Goal: Task Accomplishment & Management: Manage account settings

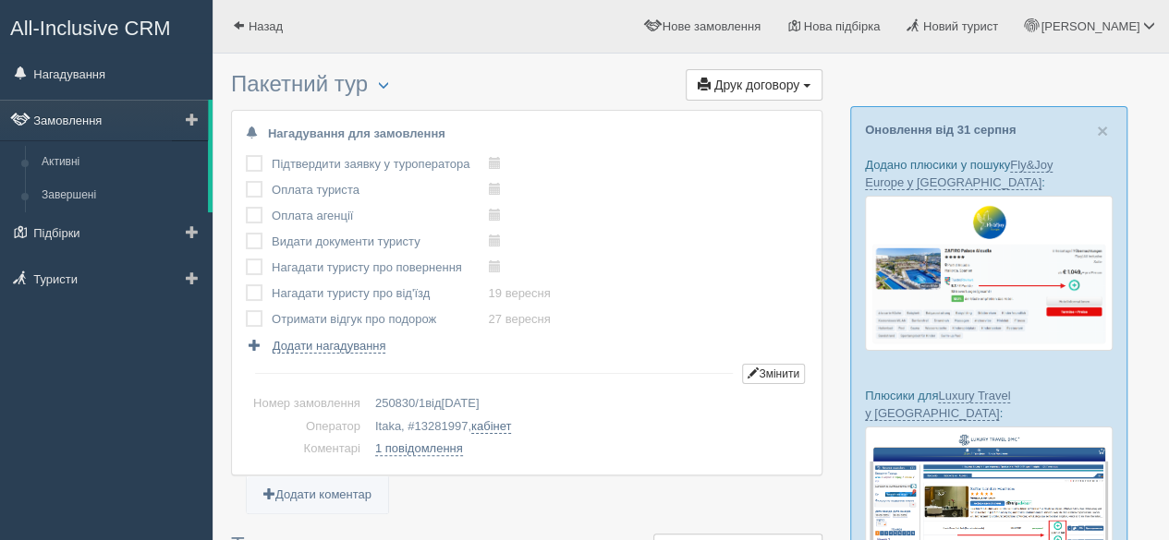
click at [87, 121] on link "Замовлення" at bounding box center [104, 120] width 208 height 41
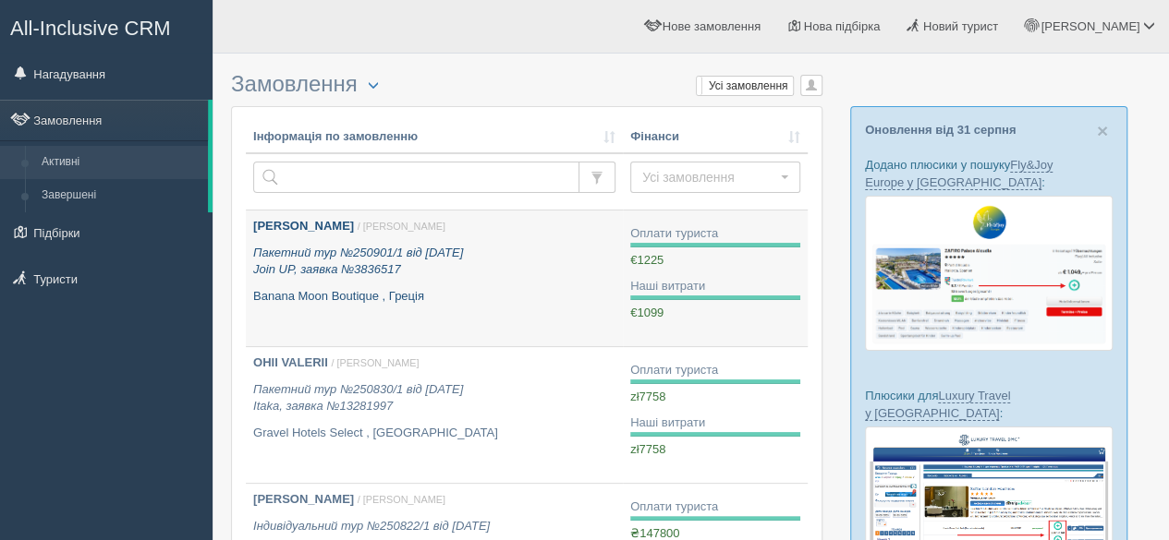
click at [497, 281] on div "SAMOSYK ANNA / Софія Б. Пакетний тур №250901/1 від 29.08.2025 Join UP, заявка №…" at bounding box center [434, 261] width 362 height 87
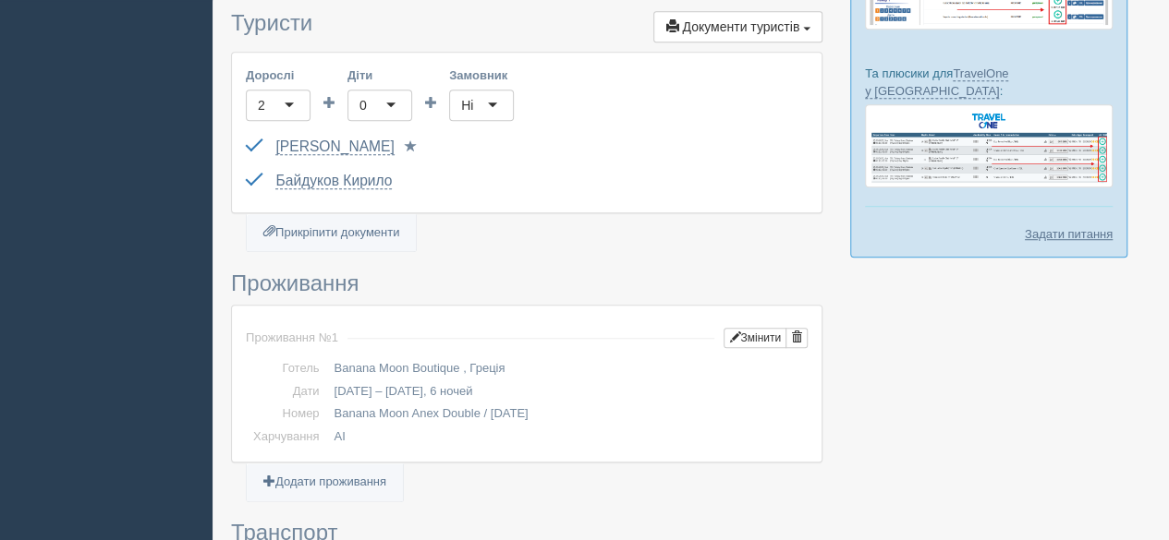
scroll to position [462, 0]
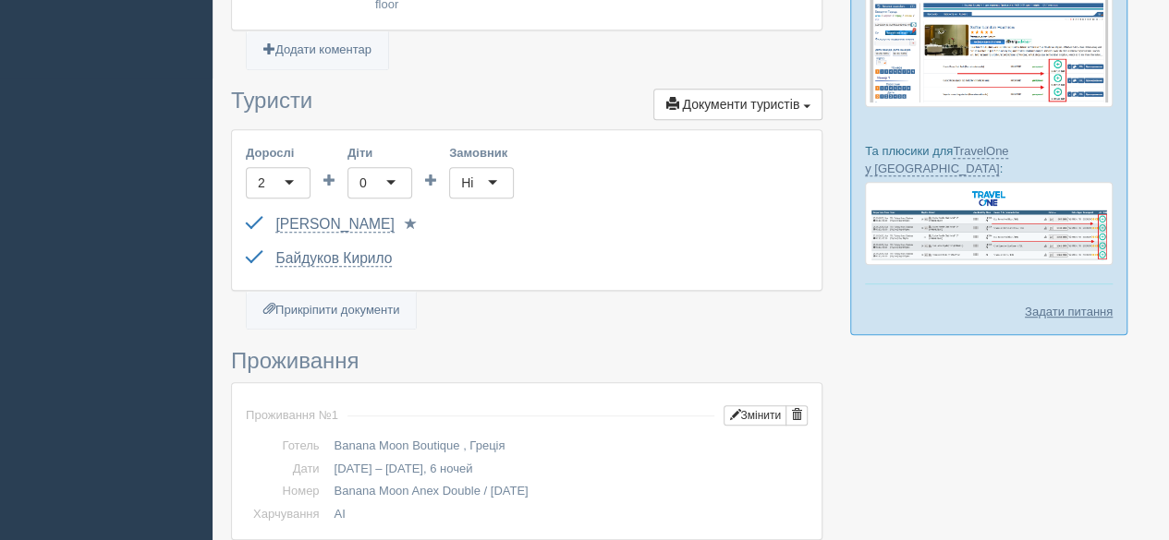
click at [397, 217] on div "SAMOSYK ANNA GC608949 до 24.05.2032 Паспорт 2 Обрати іншого..." at bounding box center [527, 225] width 562 height 34
click at [405, 224] on span at bounding box center [411, 224] width 12 height 12
click at [405, 256] on span at bounding box center [408, 258] width 12 height 12
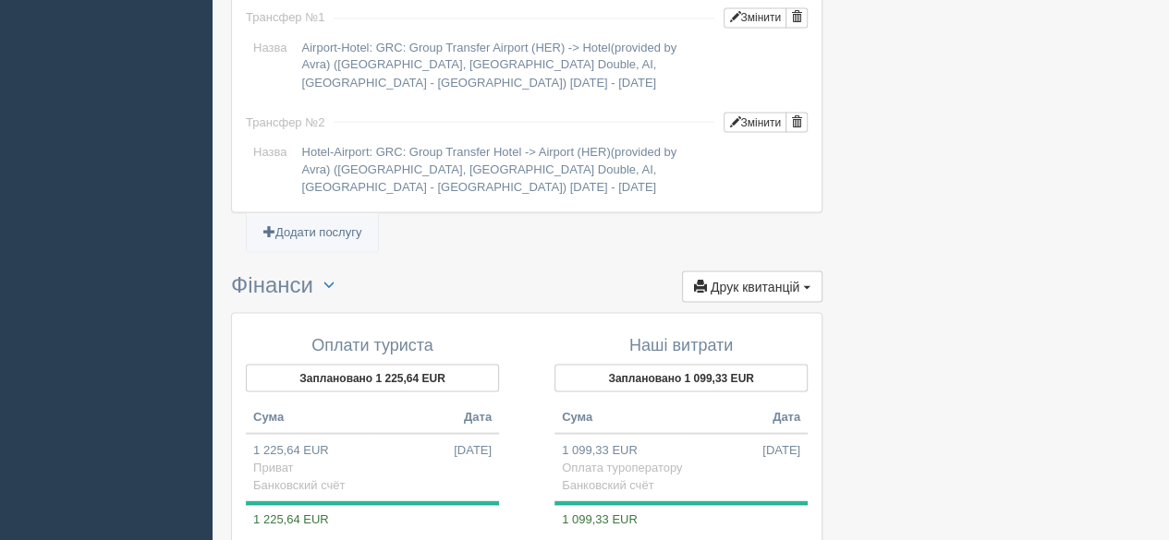
scroll to position [1924, 0]
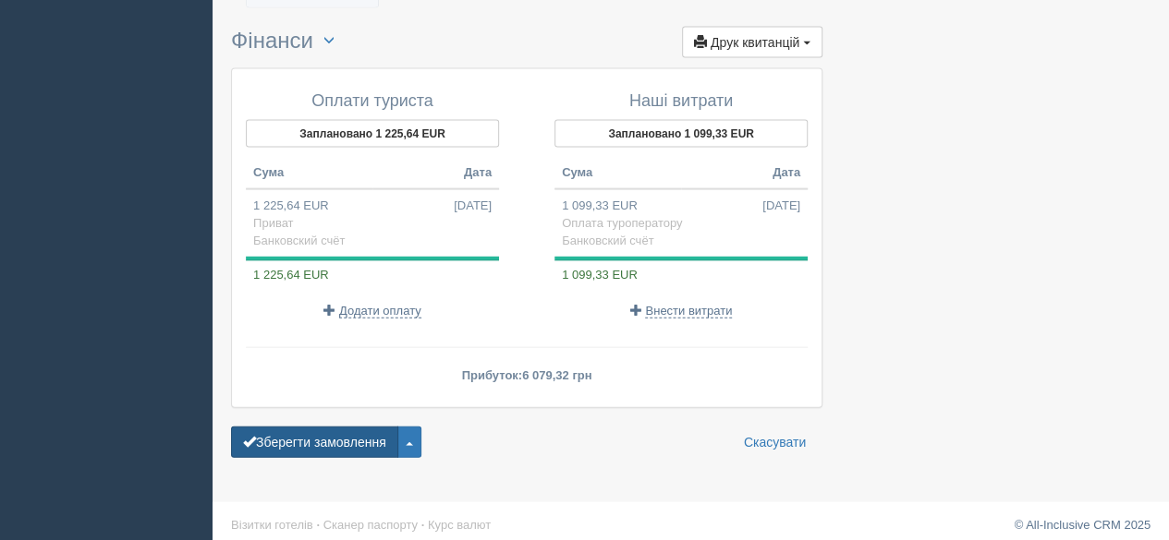
click at [297, 428] on button "Зберегти замовлення" at bounding box center [314, 442] width 167 height 31
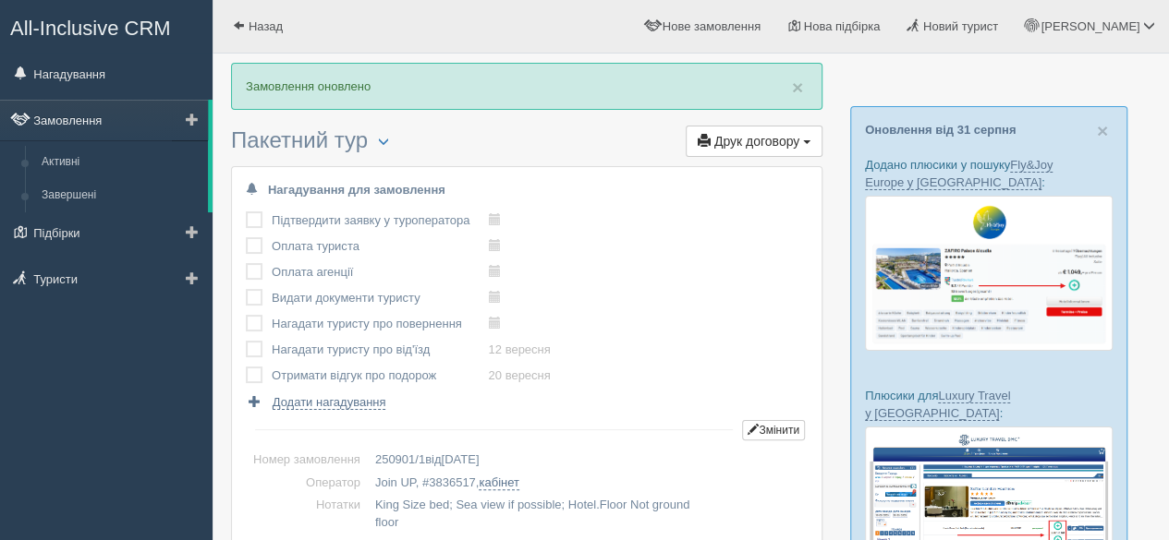
click at [81, 115] on link "Замовлення" at bounding box center [104, 120] width 208 height 41
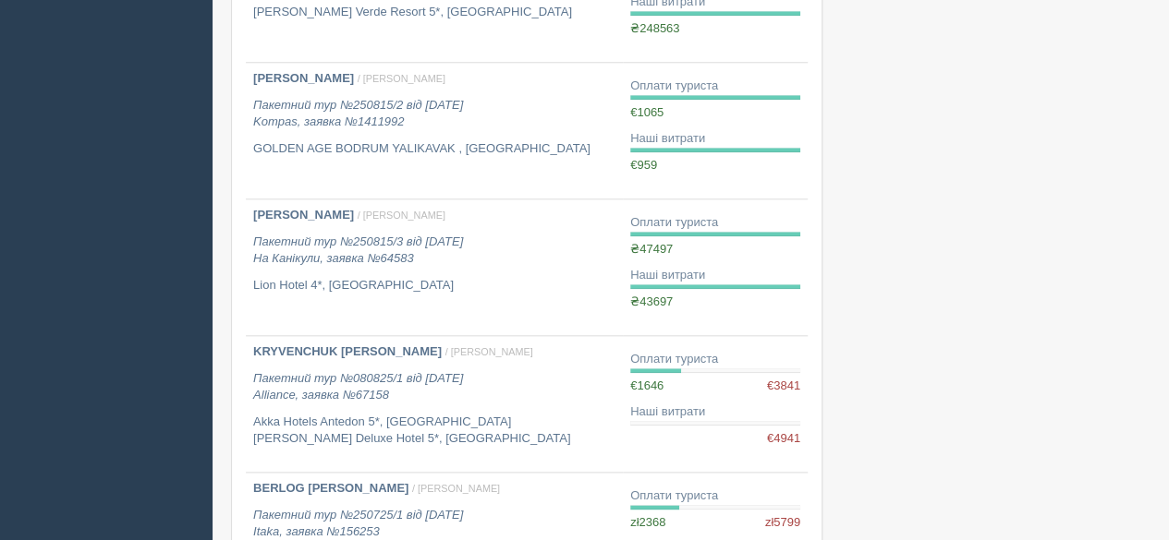
scroll to position [1016, 0]
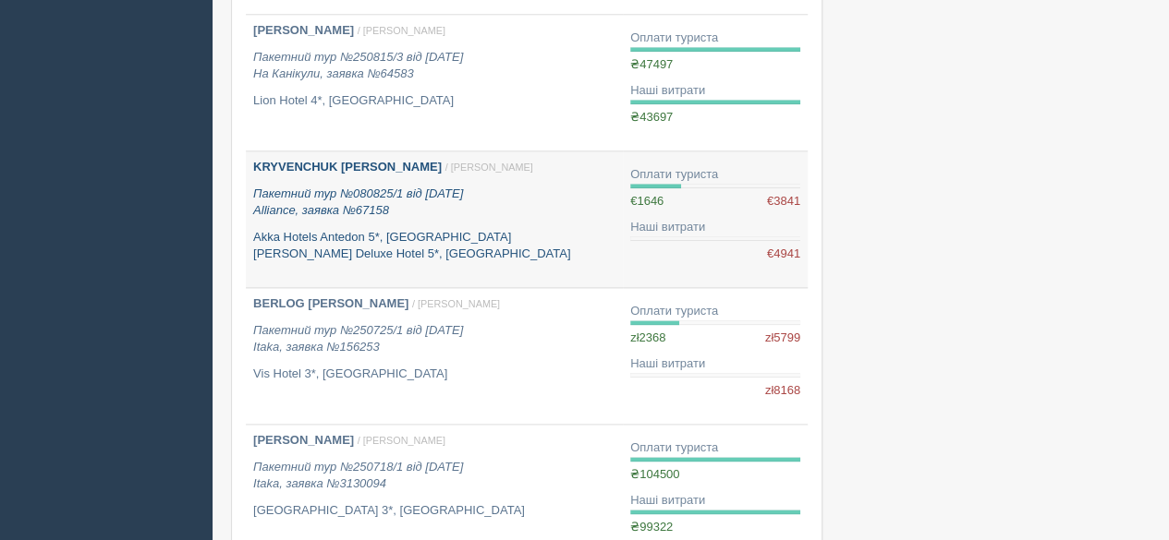
click at [327, 223] on div "KRYVENCHUK [PERSON_NAME] / [PERSON_NAME] Пакетний тур №080825/1 від [DATE] Alli…" at bounding box center [434, 211] width 362 height 104
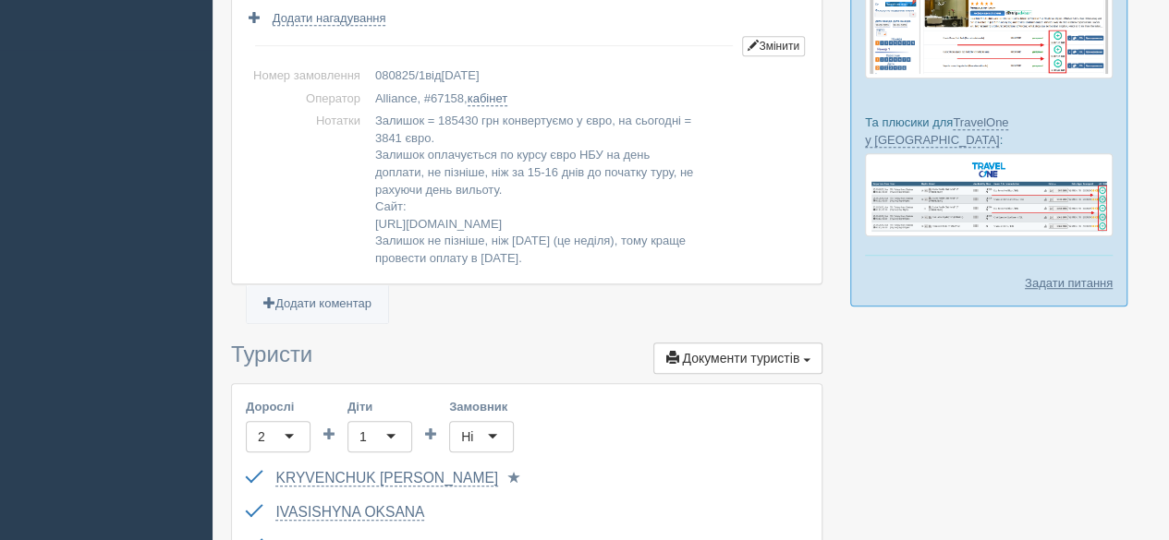
scroll to position [462, 0]
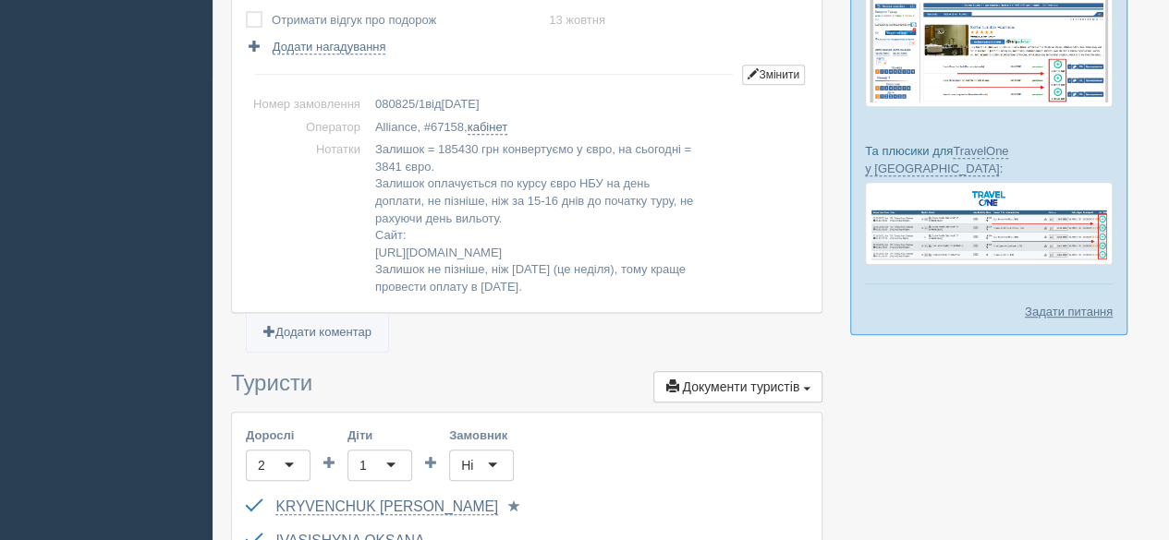
drag, startPoint x: 375, startPoint y: 151, endPoint x: 649, endPoint y: 249, distance: 290.5
click at [650, 250] on td "Залишок = 185430 грн конвертуємо у євро, на сьогодні = 3841 євро. Залишок оплач…" at bounding box center [588, 219] width 440 height 160
copy td "Залишок = 185430 грн конвертуємо у євро, на сьогодні = 3841 євро. Залишок оплач…"
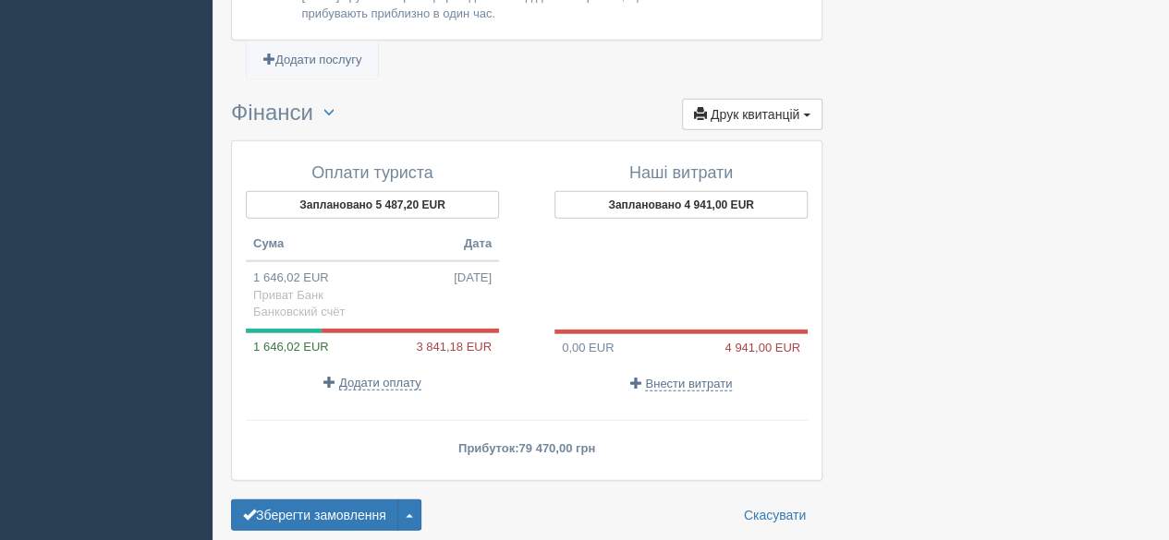
scroll to position [2206, 0]
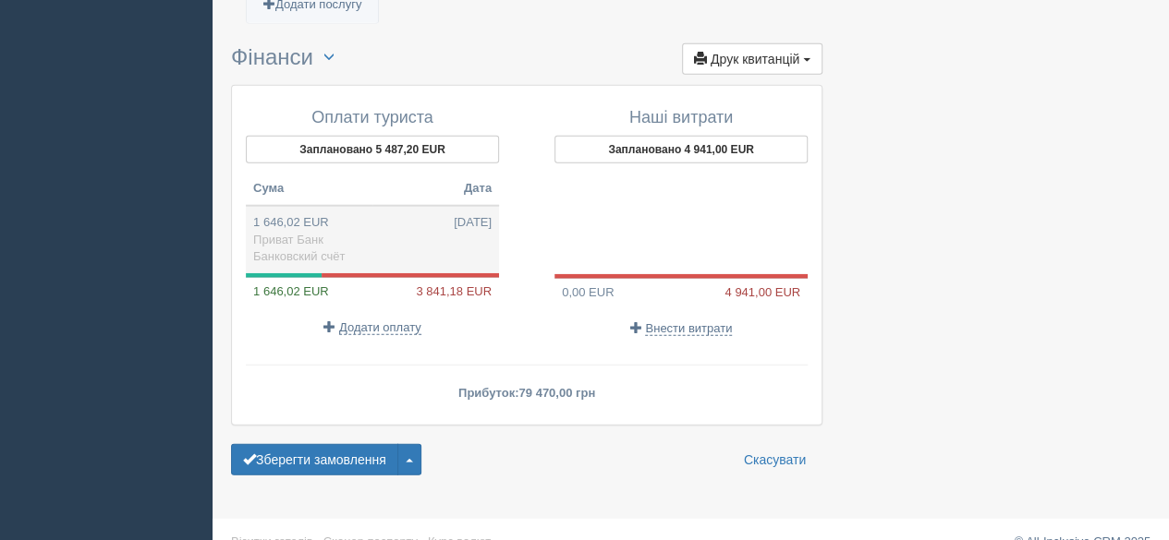
click at [346, 214] on td "1 646,02 EUR 08.08.2025 Приват Банк Банковский счёт" at bounding box center [372, 239] width 253 height 67
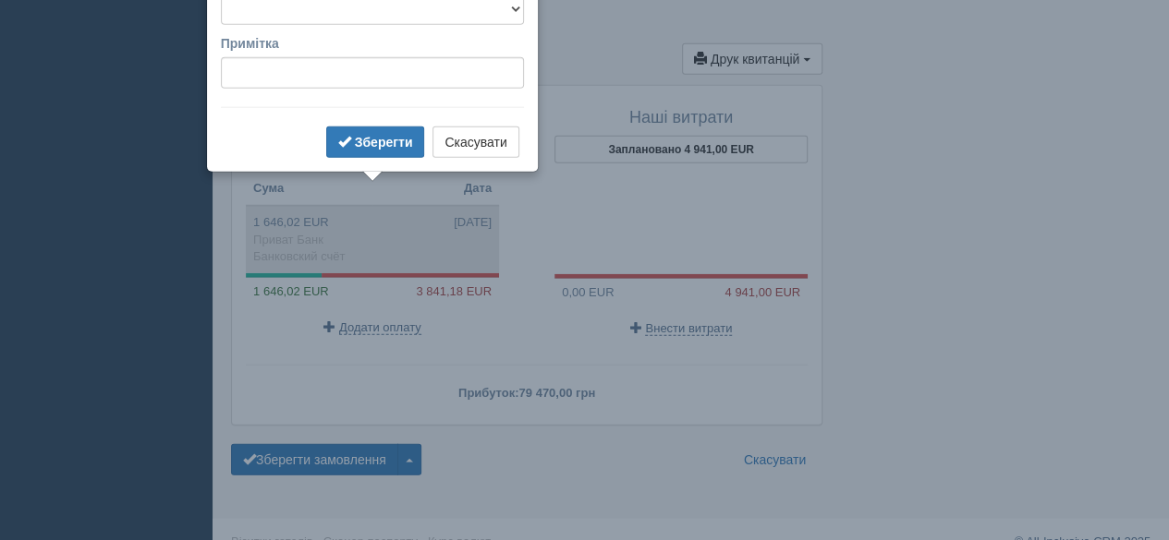
type input "79470.00"
type input "48.28"
select select "575"
type input "Приват Банк"
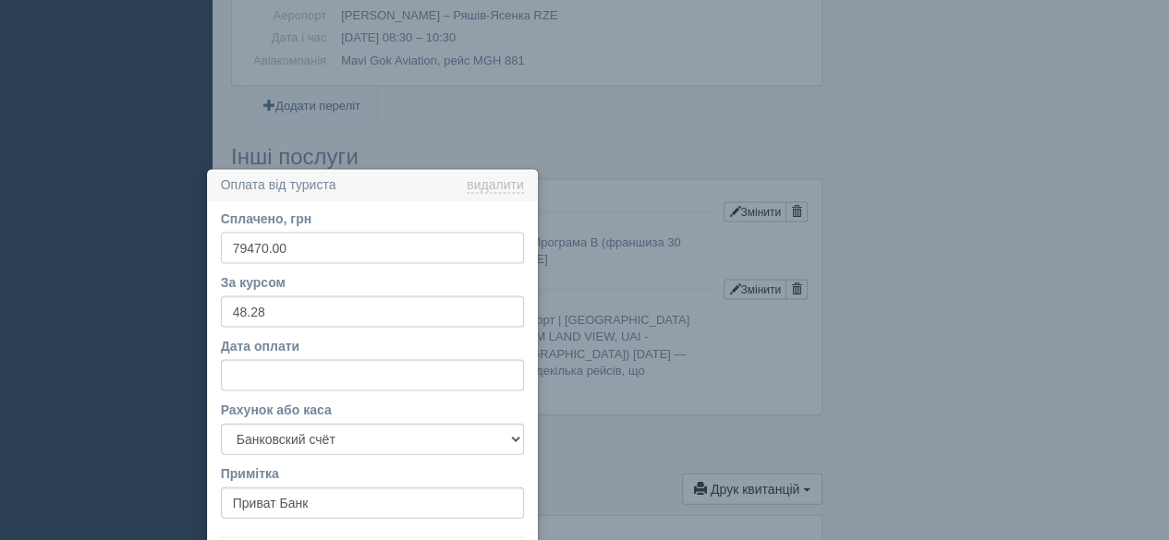
scroll to position [1945, 0]
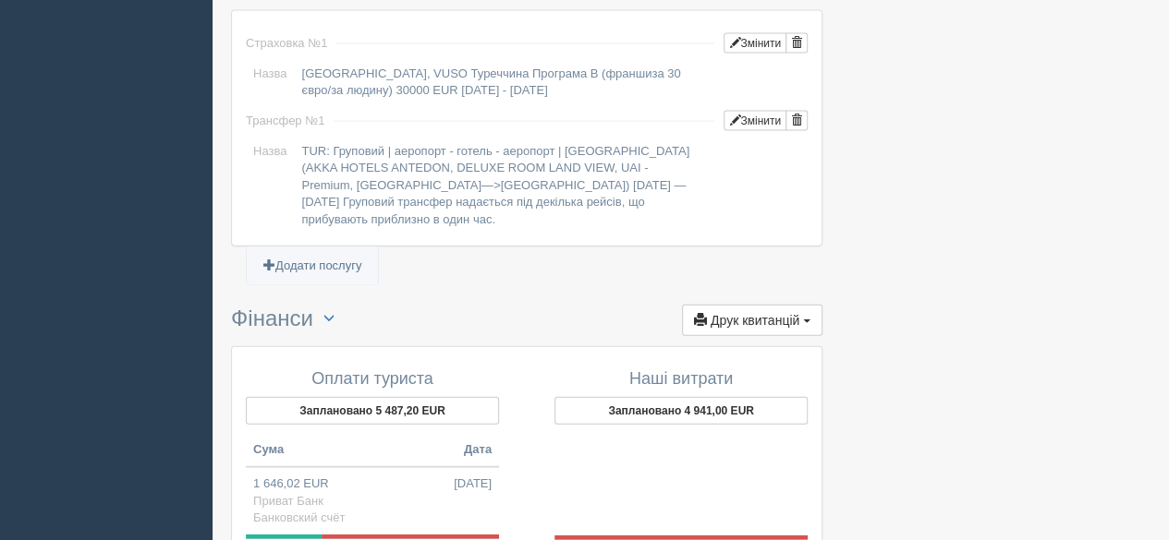
click at [346, 397] on button "Заплановано 5 487,20 EUR" at bounding box center [372, 411] width 253 height 28
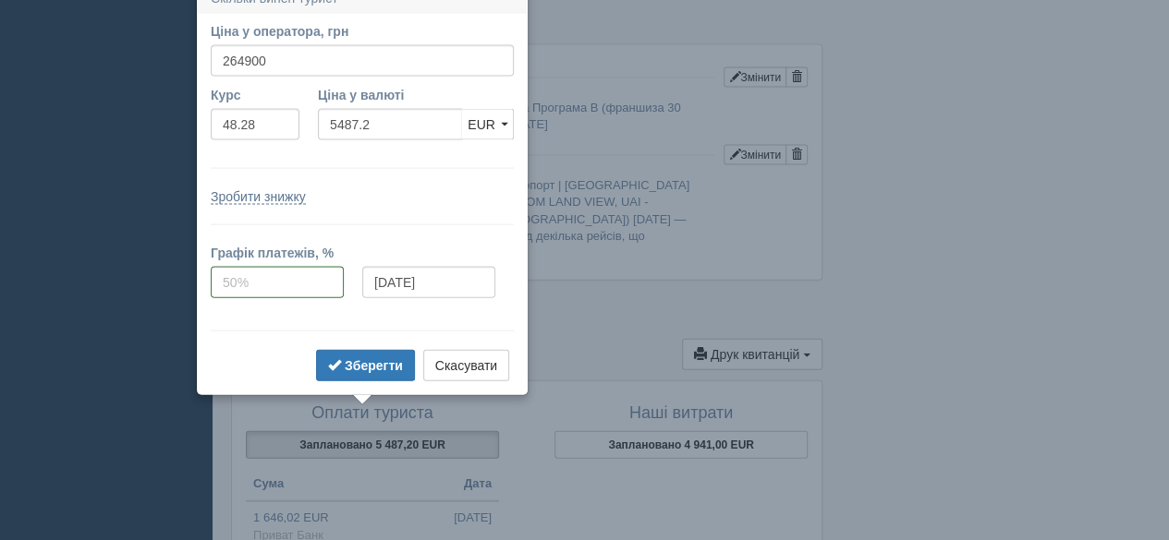
scroll to position [1893, 0]
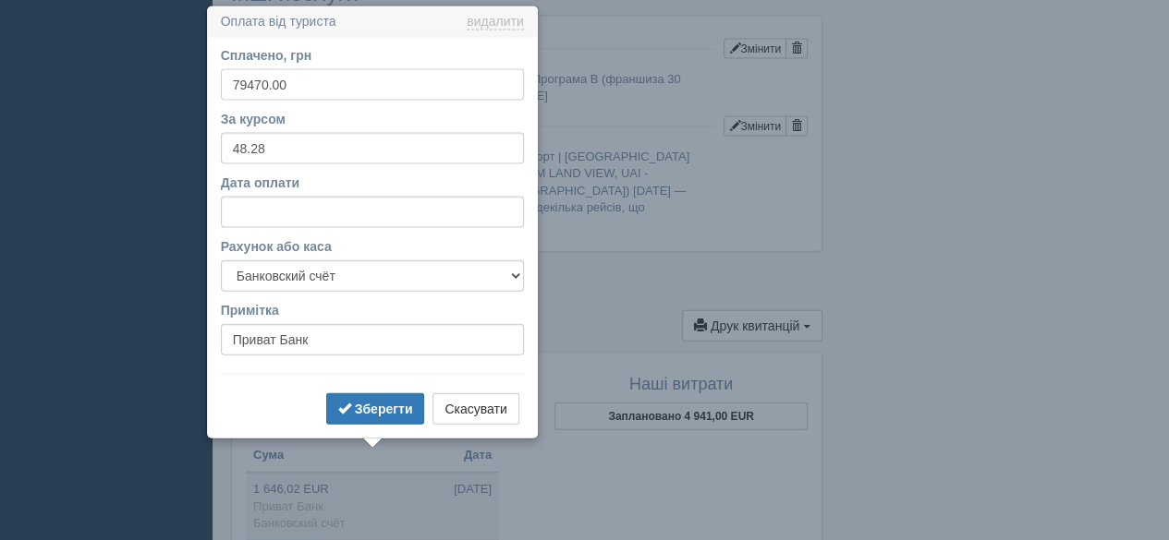
scroll to position [1945, 0]
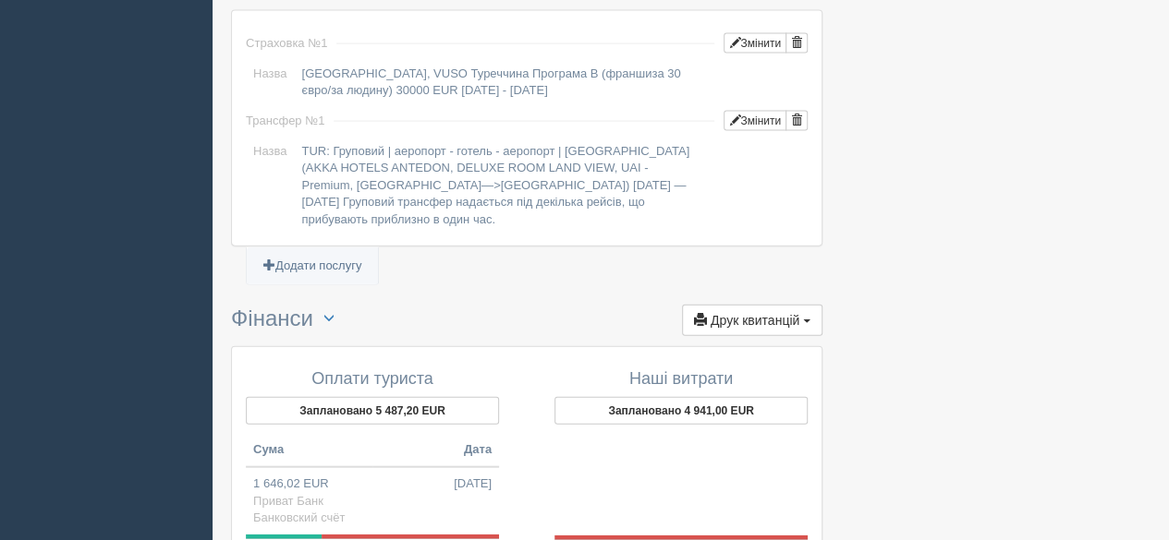
scroll to position [2037, 0]
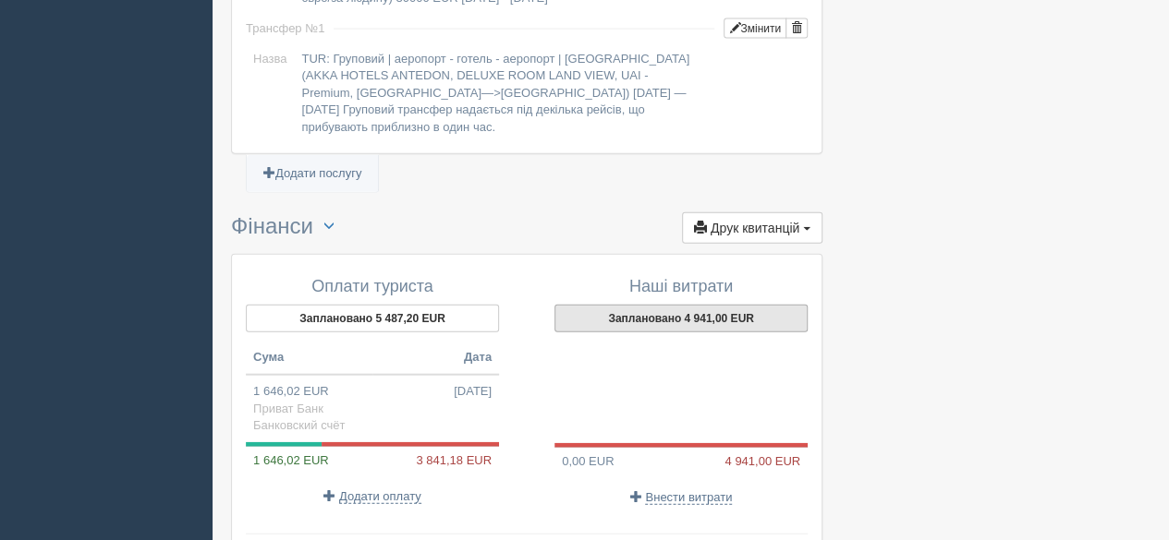
click at [702, 305] on button "Заплановано 4 941,00 EUR" at bounding box center [680, 319] width 253 height 28
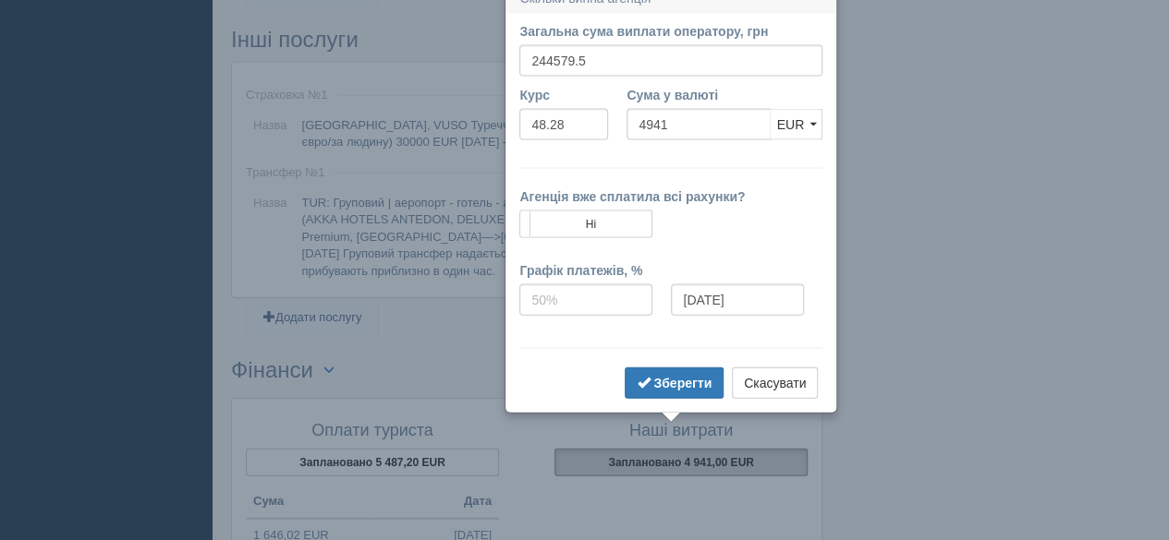
scroll to position [1875, 0]
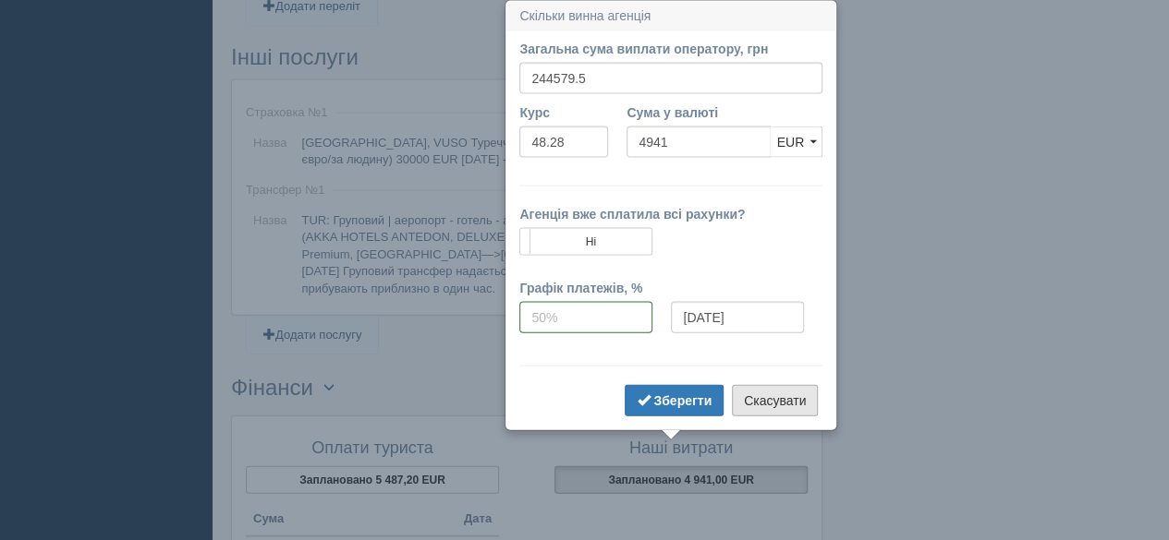
click at [772, 402] on button "Скасувати" at bounding box center [775, 400] width 86 height 31
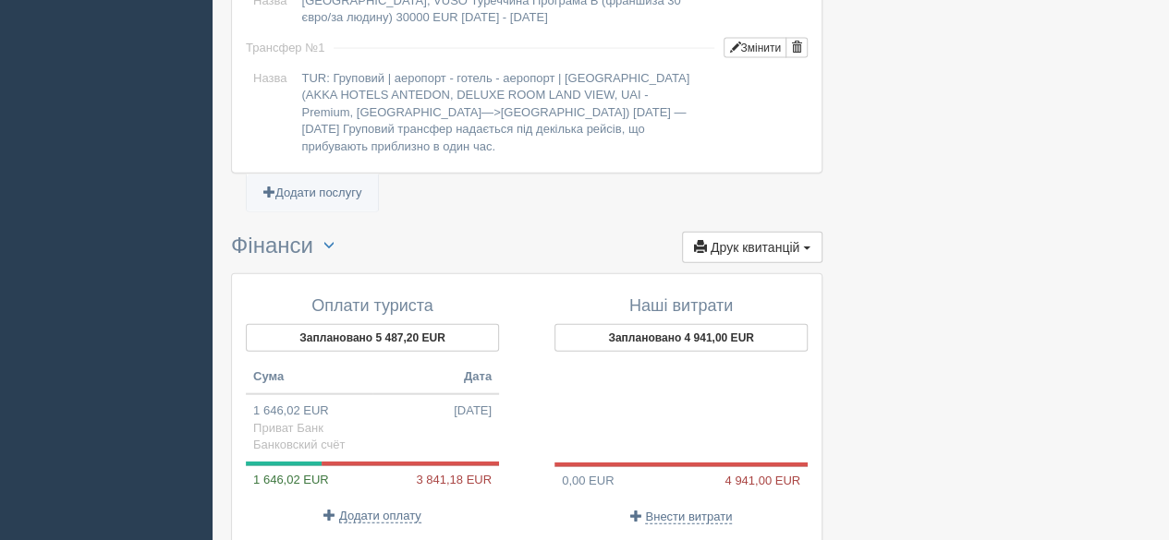
scroll to position [2060, 0]
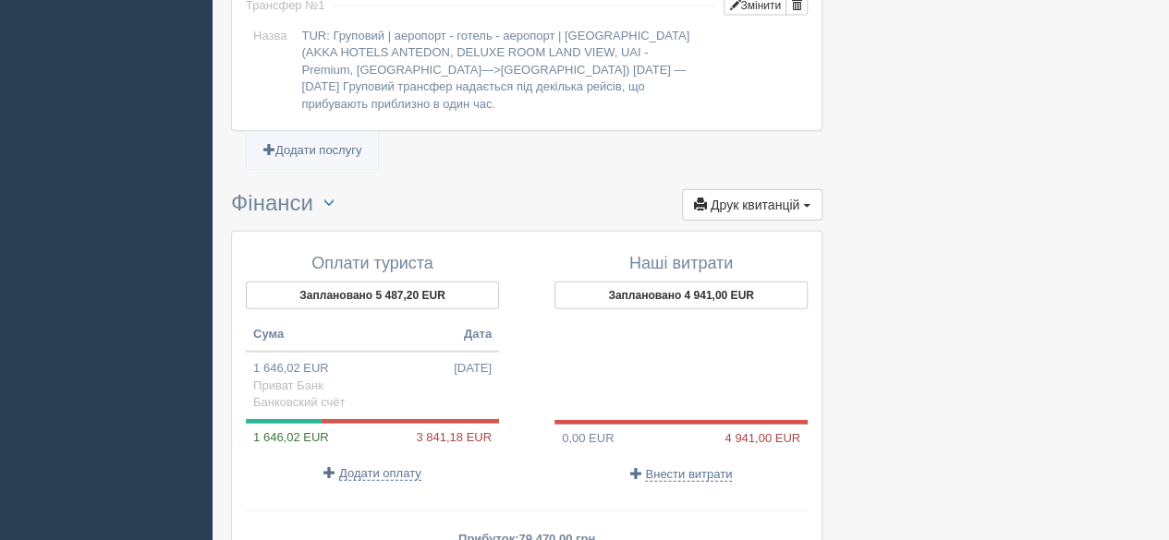
click at [673, 457] on div "Наші витрати Заплановано 4 941,00 EUR 0,00 EUR 4 941,00 EUR Внести витрати" at bounding box center [672, 369] width 290 height 247
click at [682, 467] on span "Внести витрати" at bounding box center [688, 474] width 87 height 15
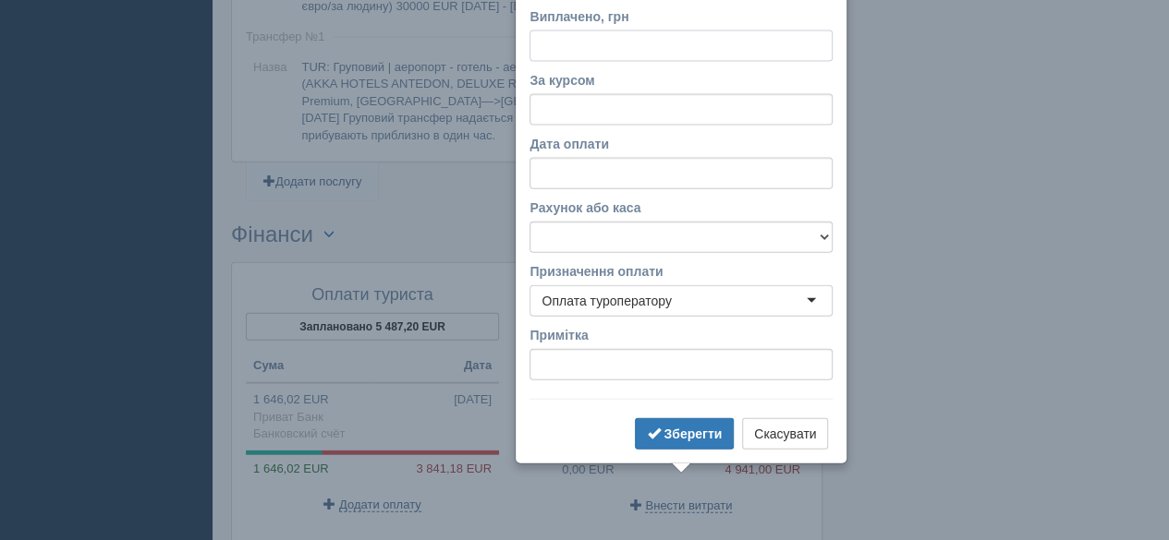
scroll to position [1996, 0]
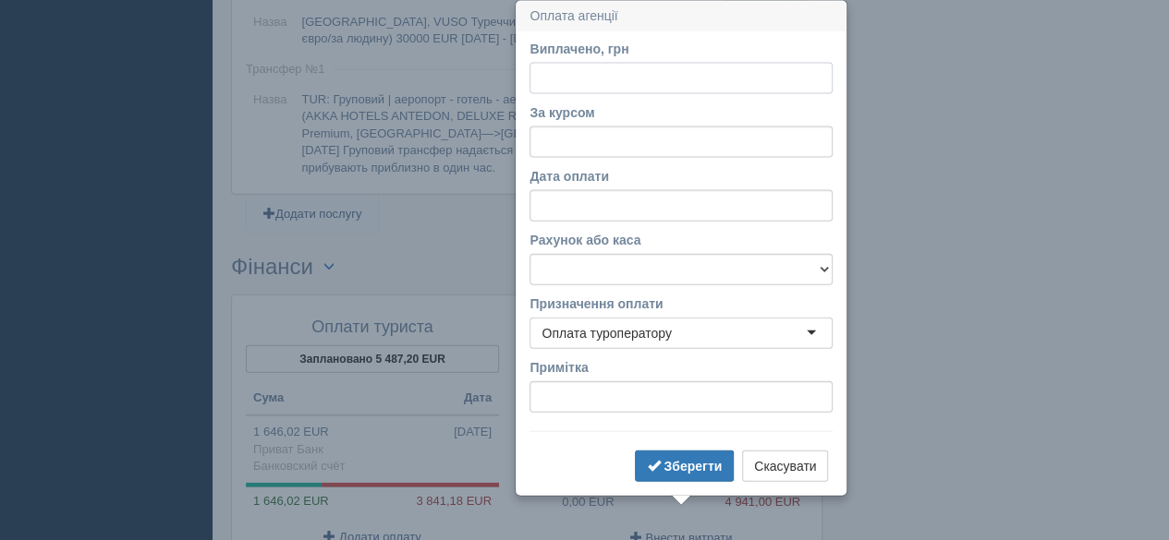
paste input "73373.85"
click at [573, 75] on input "73373.85" at bounding box center [680, 78] width 303 height 31
click at [555, 79] on input "73373.85" at bounding box center [680, 78] width 303 height 31
type input "73373.85"
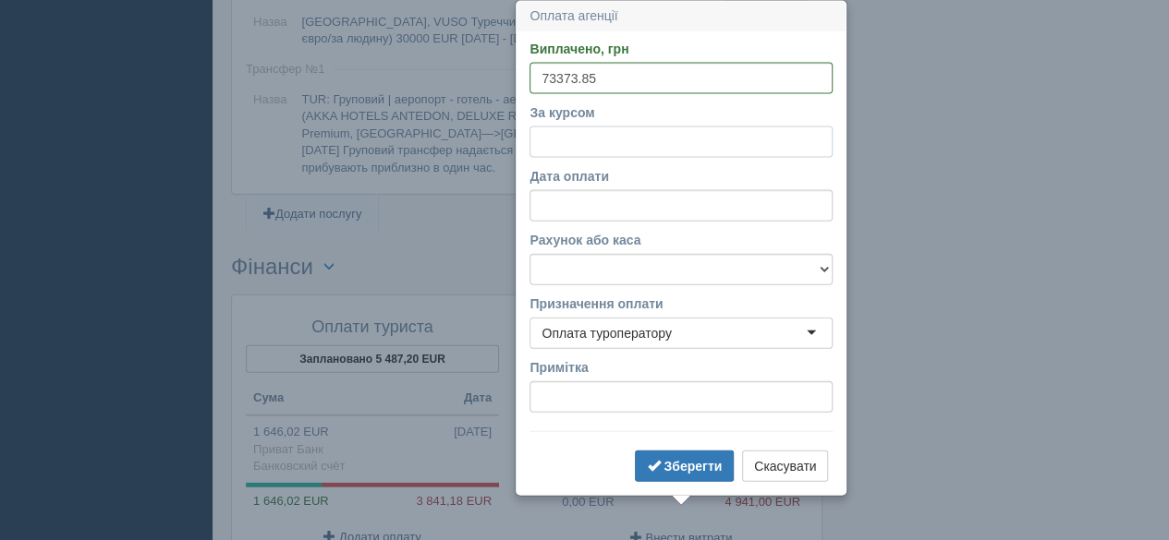
click at [595, 145] on input "За курсом" at bounding box center [680, 142] width 303 height 31
type input "48.28"
click at [570, 209] on input "Дата оплати" at bounding box center [680, 205] width 303 height 31
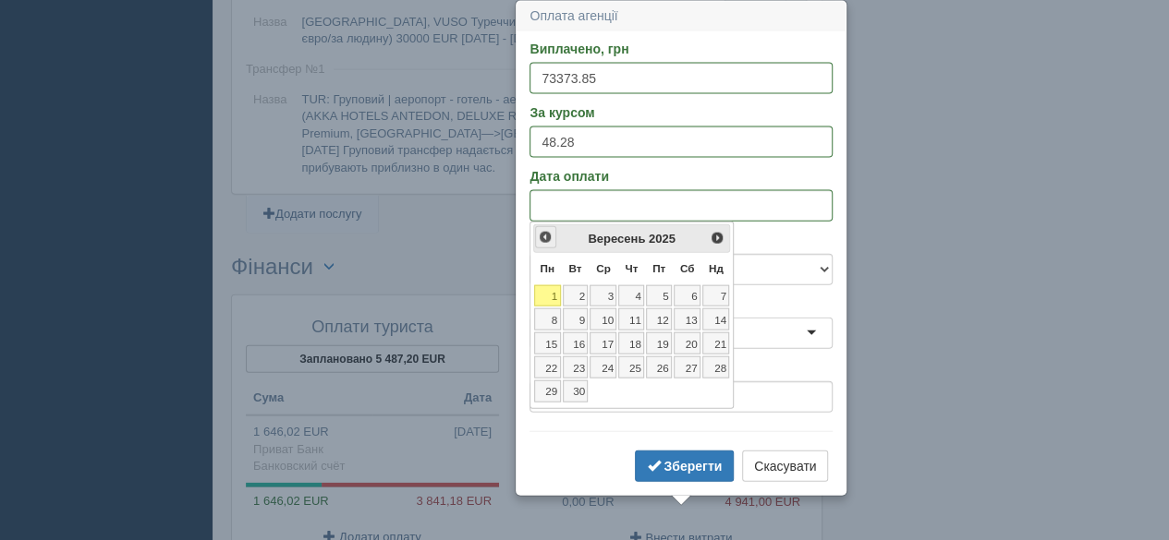
click at [544, 237] on span "<Попер" at bounding box center [545, 237] width 15 height 15
click at [547, 337] on link "11" at bounding box center [547, 344] width 27 height 22
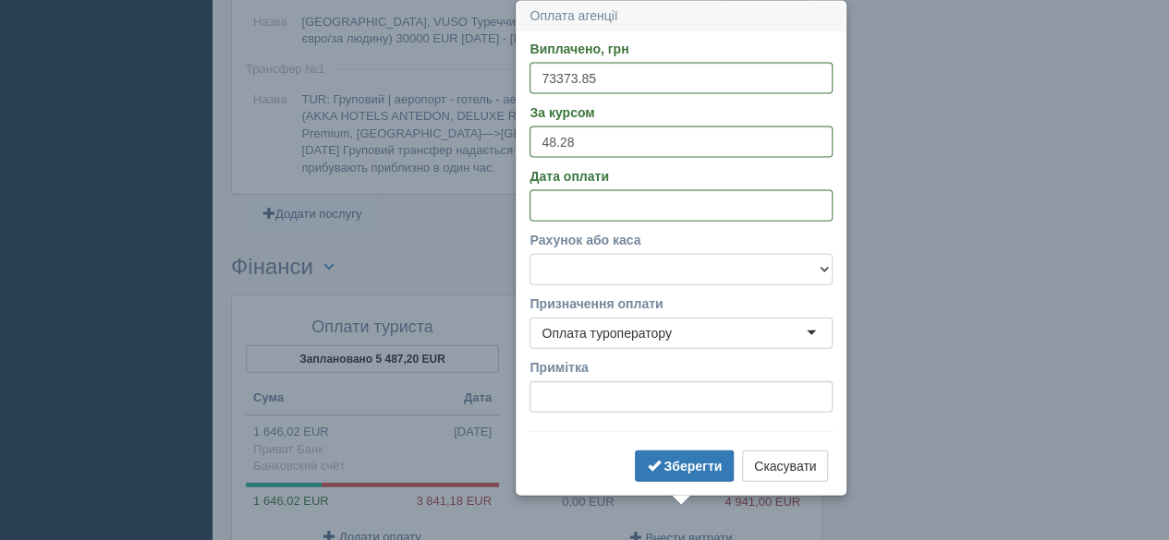
drag, startPoint x: 711, startPoint y: 261, endPoint x: 693, endPoint y: 284, distance: 28.9
click at [711, 261] on select "Банковский счёт Наличная касса" at bounding box center [680, 269] width 303 height 31
select select "575"
click at [529, 254] on select "Банковский счёт Наличная касса" at bounding box center [680, 269] width 303 height 31
click at [673, 459] on b "Зберегти" at bounding box center [692, 466] width 58 height 15
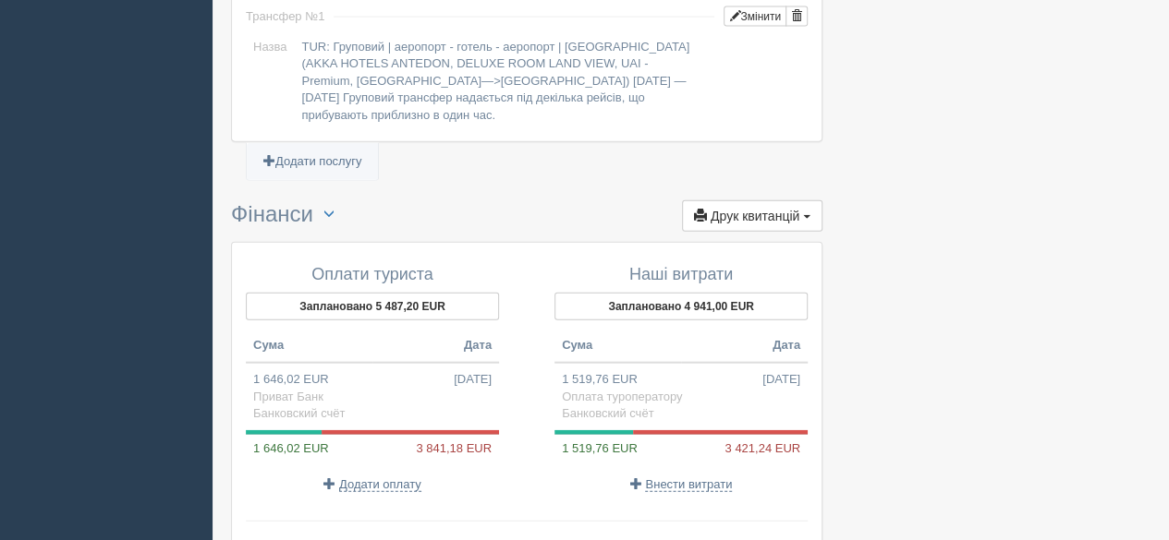
scroll to position [2089, 0]
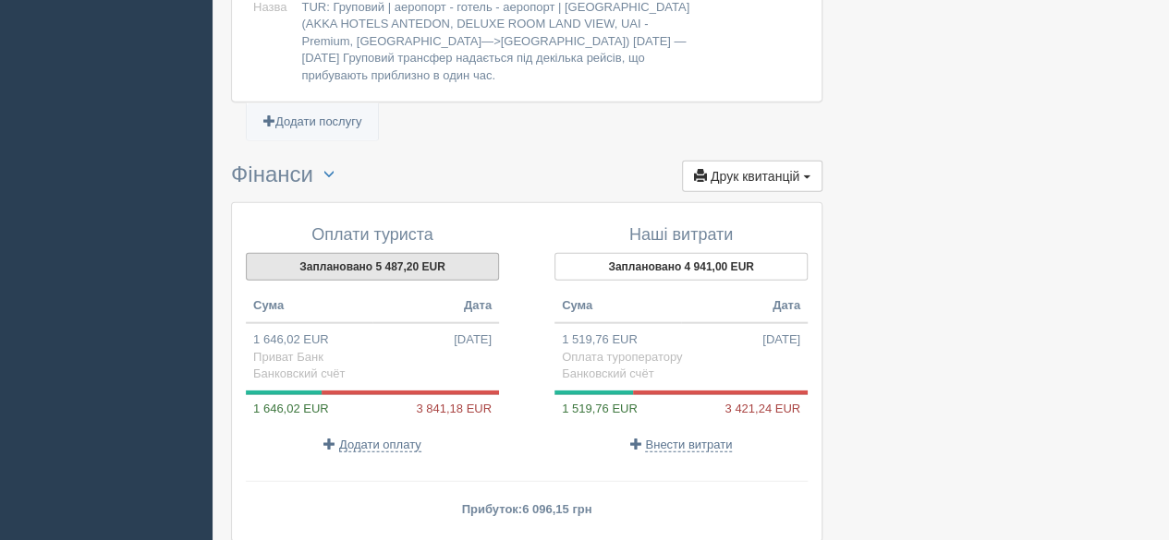
click at [384, 253] on button "Заплановано 5 487,20 EUR" at bounding box center [372, 267] width 253 height 28
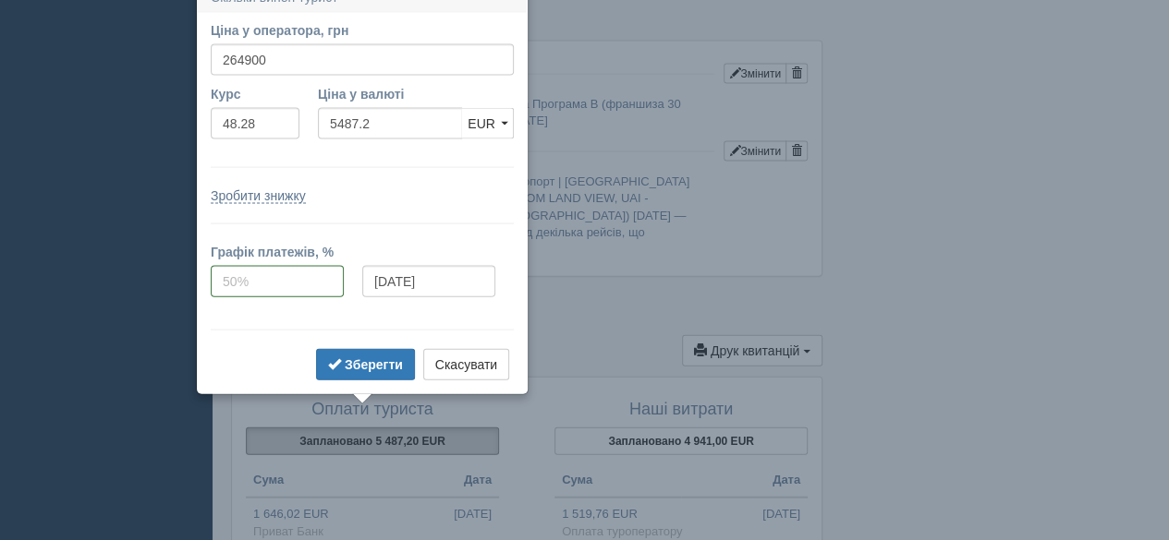
scroll to position [1896, 0]
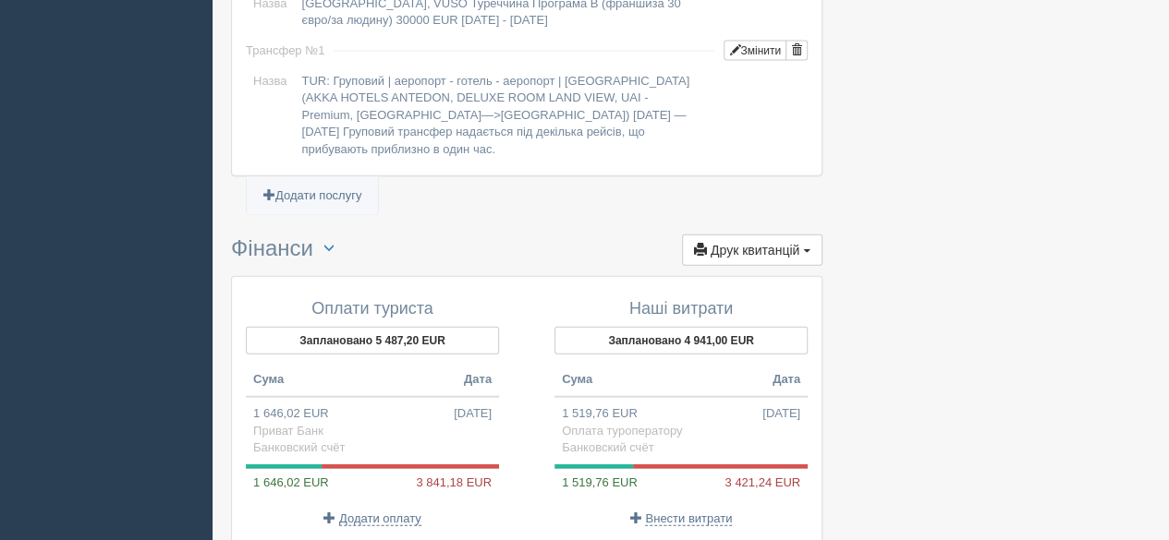
scroll to position [2081, 0]
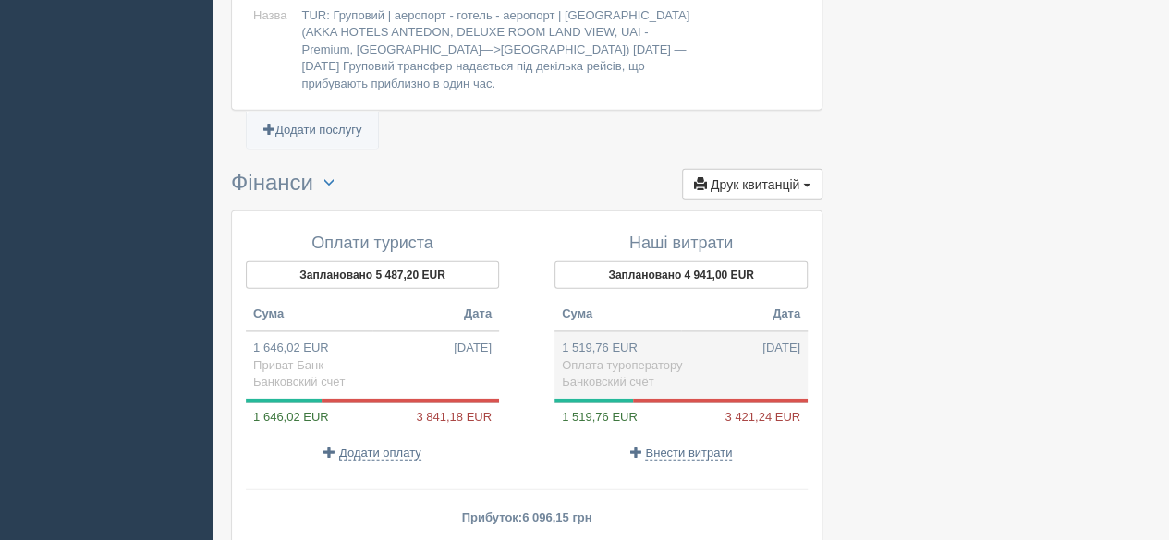
click at [645, 358] on span "Оплата туроператору" at bounding box center [622, 365] width 120 height 14
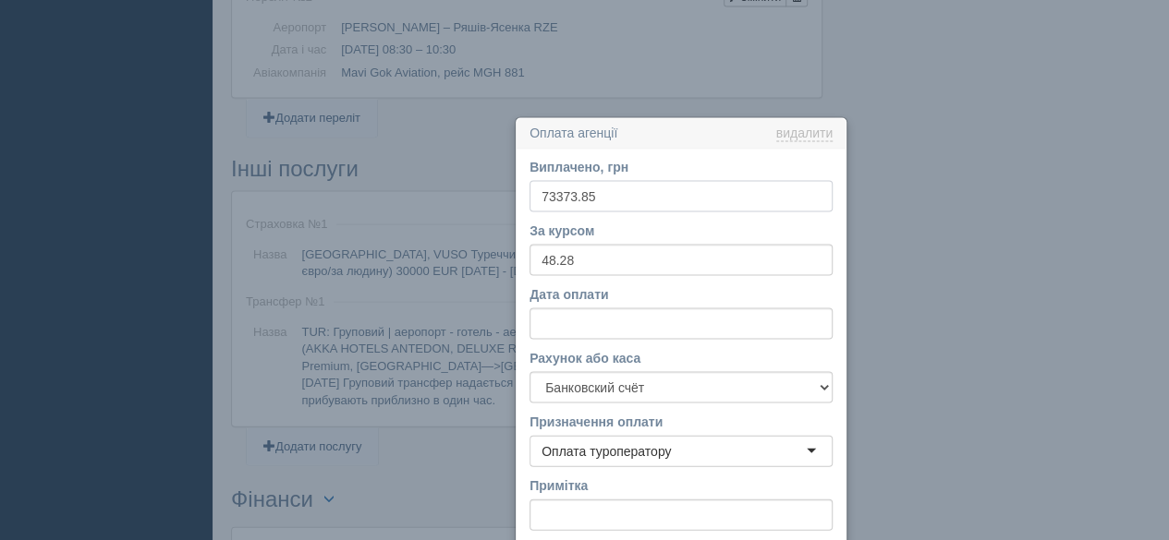
scroll to position [1881, 0]
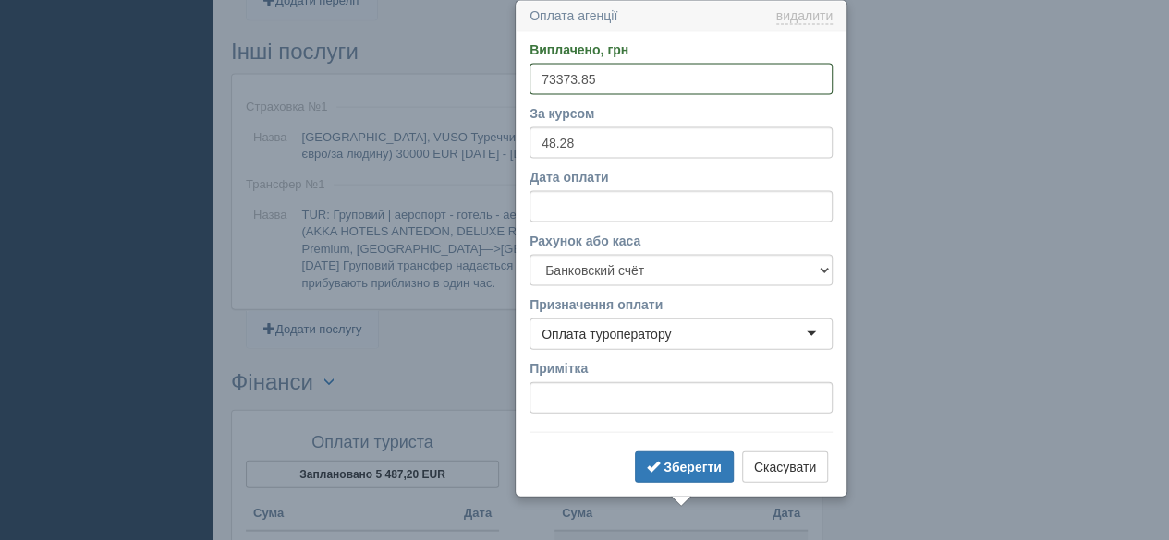
drag, startPoint x: 616, startPoint y: 79, endPoint x: 570, endPoint y: 79, distance: 46.2
click at [570, 79] on input "73373.85" at bounding box center [680, 79] width 303 height 31
type input "73374"
click at [689, 461] on b "Зберегти" at bounding box center [692, 467] width 58 height 15
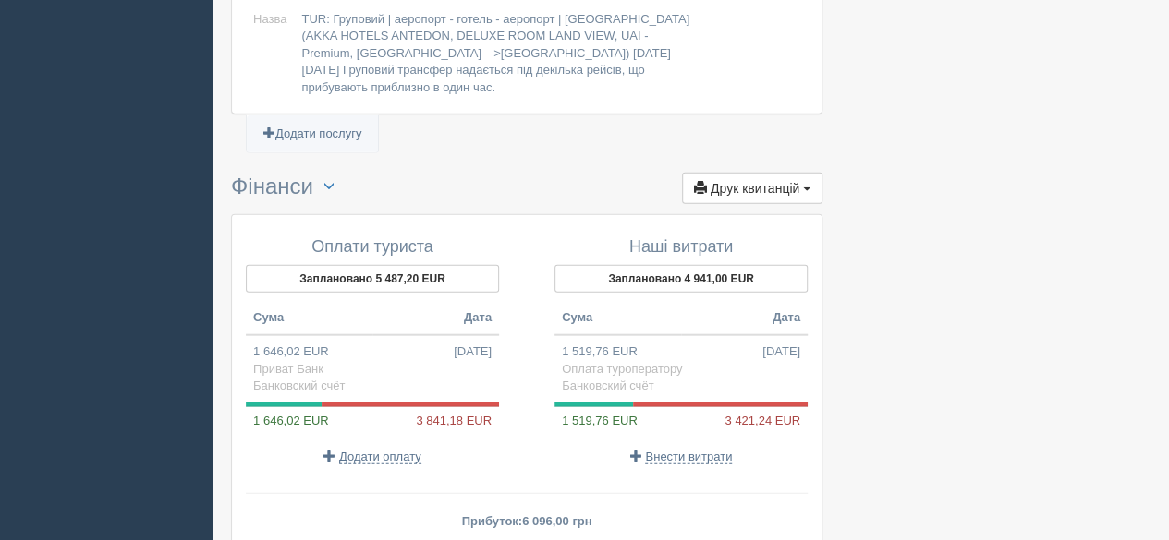
scroll to position [2205, 0]
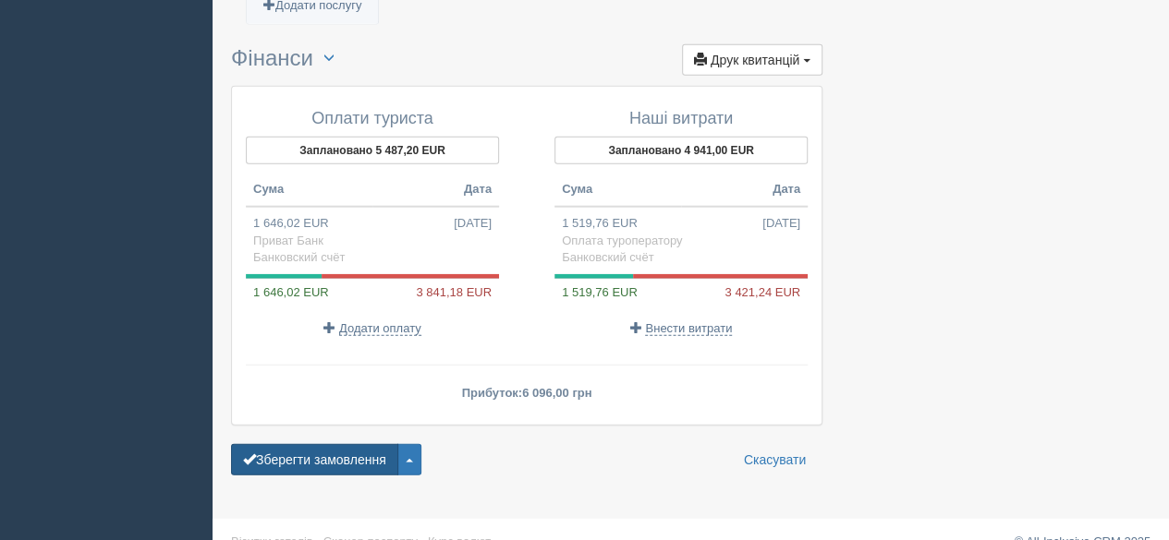
click at [281, 444] on button "Зберегти замовлення" at bounding box center [314, 459] width 167 height 31
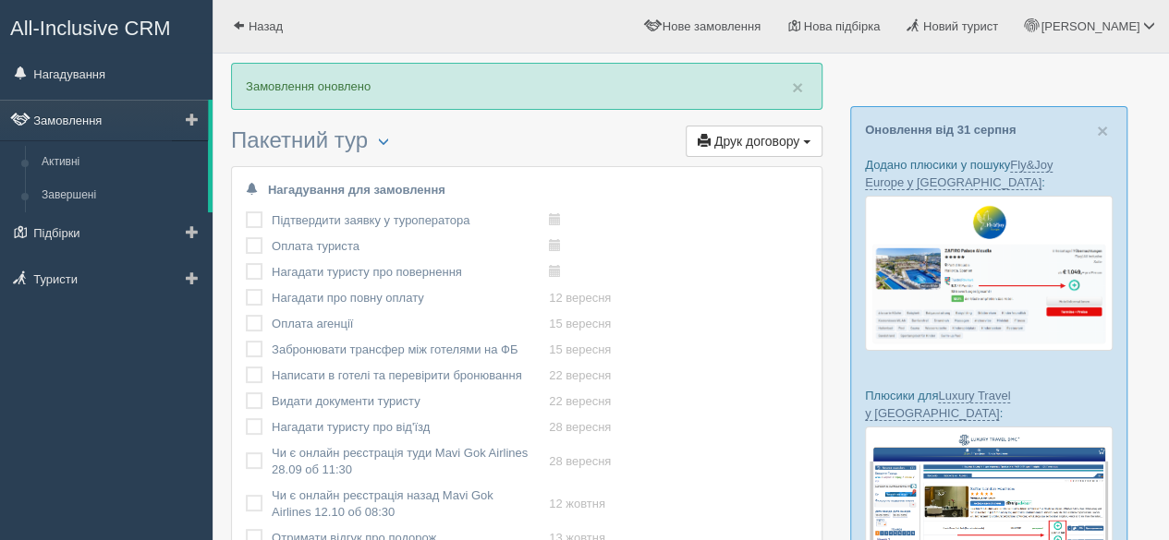
click at [72, 115] on link "Замовлення" at bounding box center [104, 120] width 208 height 41
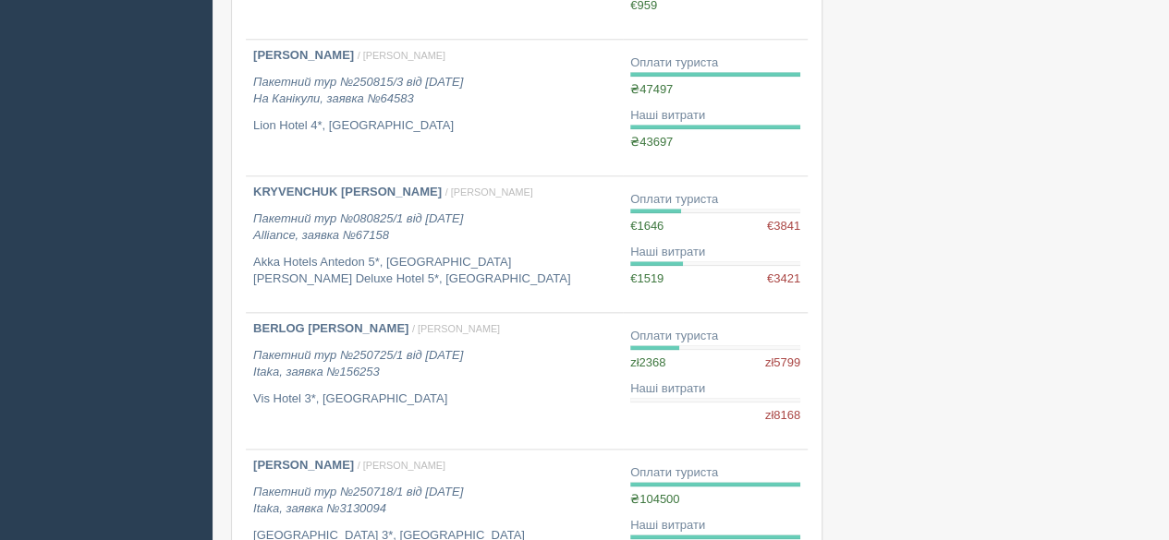
scroll to position [1016, 0]
